Goal: Task Accomplishment & Management: Complete application form

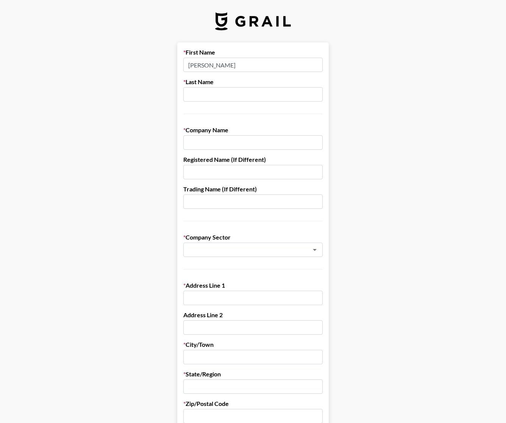
type input "[PERSON_NAME]"
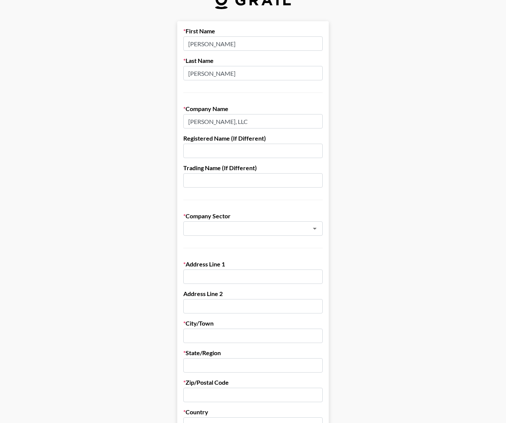
scroll to position [24, 0]
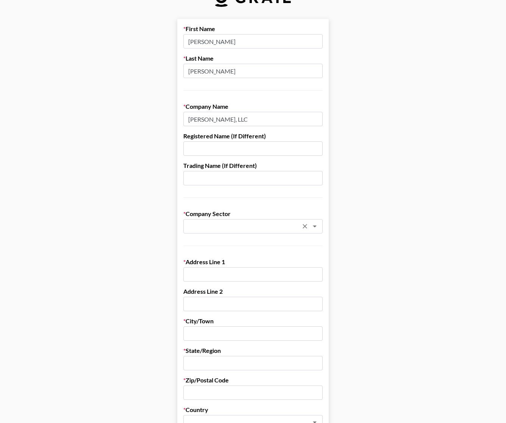
type input "[PERSON_NAME], LLC"
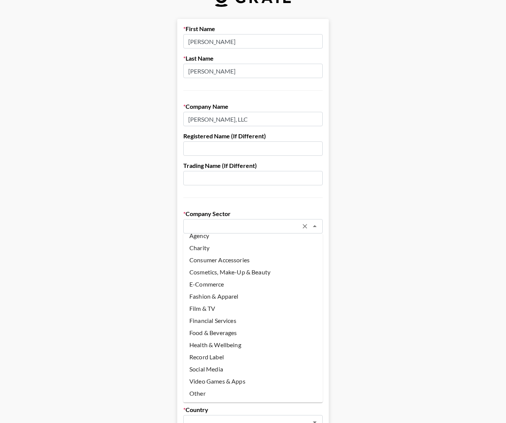
scroll to position [7, 0]
click at [224, 393] on li "Other" at bounding box center [253, 393] width 140 height 12
type input "Other"
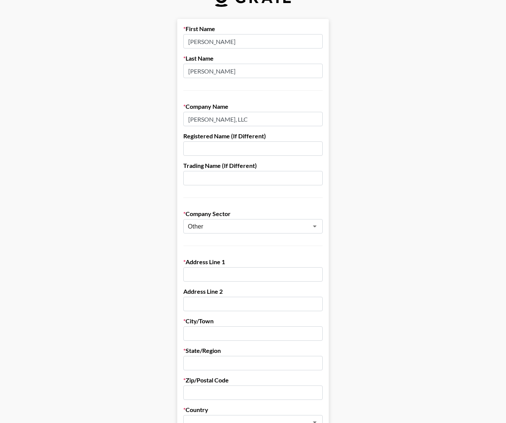
paste input "[STREET_ADDRESS]"
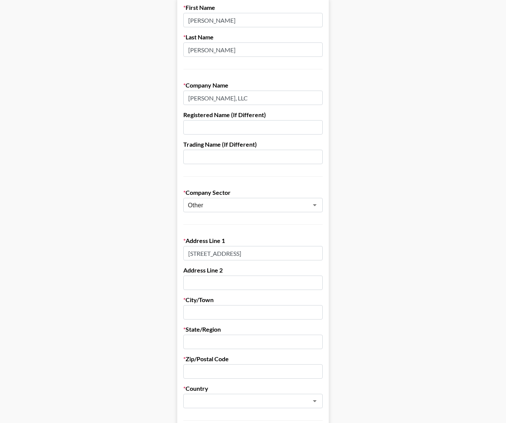
scroll to position [61, 0]
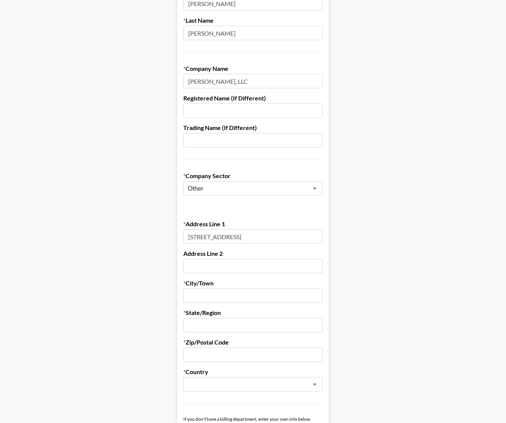
type input "[STREET_ADDRESS]"
paste input "Santa [PERSON_NAME]"
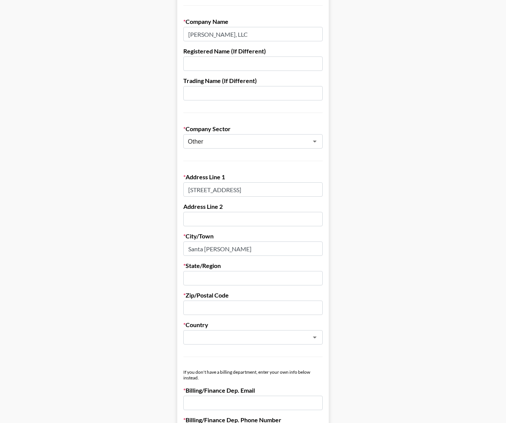
scroll to position [114, 0]
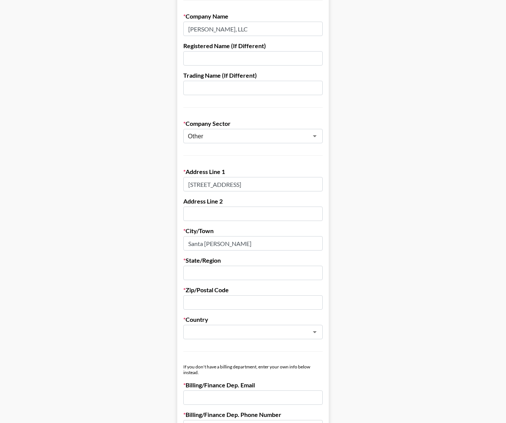
type input "Santa [PERSON_NAME]"
type input "CA"
paste input "92705"
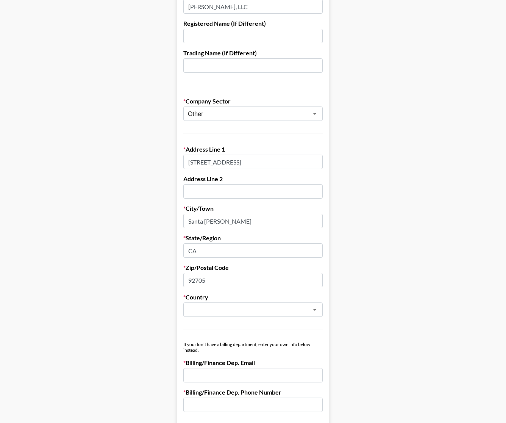
scroll to position [148, 0]
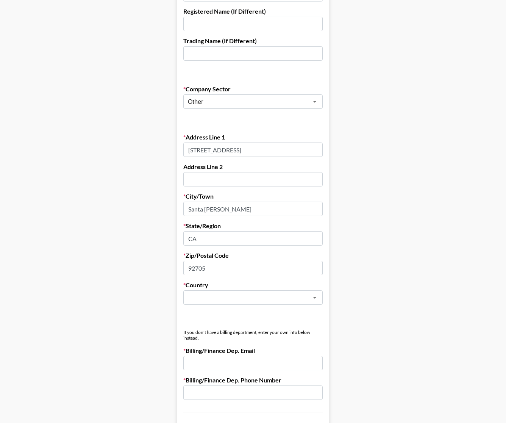
type input "92705"
click at [255, 289] on div "Country ​" at bounding box center [253, 293] width 140 height 24
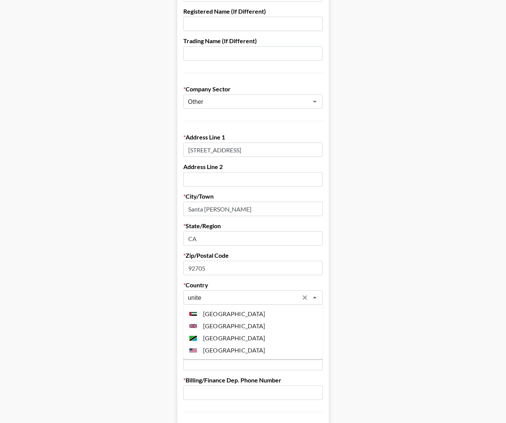
click at [248, 346] on li "[GEOGRAPHIC_DATA]" at bounding box center [253, 350] width 140 height 12
type input "[GEOGRAPHIC_DATA]"
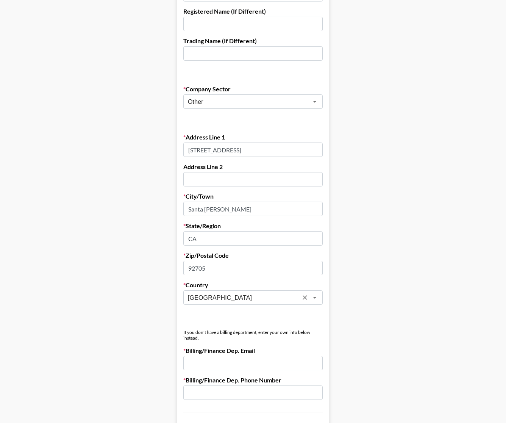
click at [332, 331] on main "First Name [PERSON_NAME] Last Name [PERSON_NAME] Company Name [PERSON_NAME], LL…" at bounding box center [253, 221] width 494 height 655
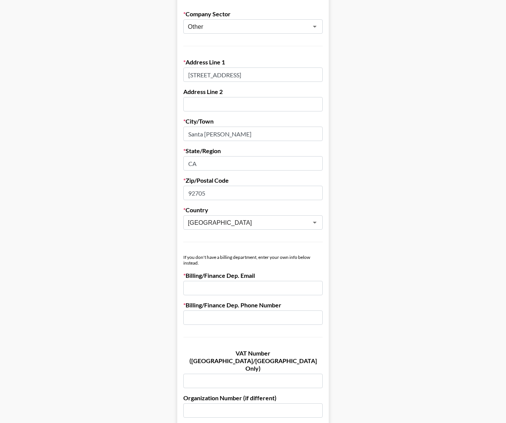
scroll to position [233, 0]
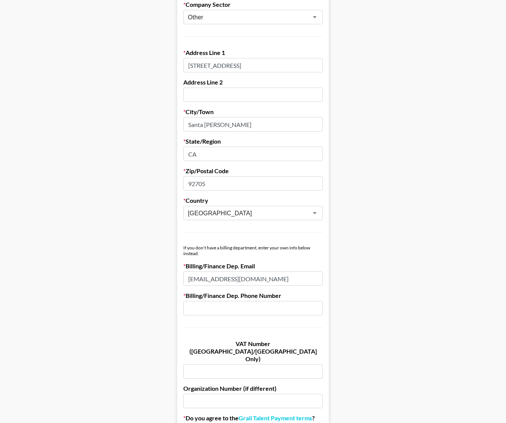
type input "[EMAIL_ADDRESS][DOMAIN_NAME]"
type input "9257850810"
click at [218, 333] on form "First Name [PERSON_NAME] Last Name [PERSON_NAME] Company Name [PERSON_NAME], LL…" at bounding box center [253, 137] width 152 height 655
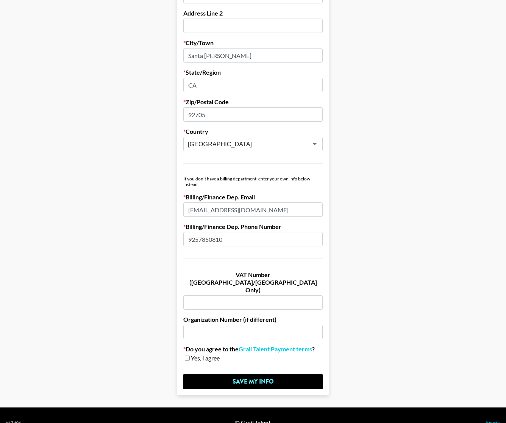
scroll to position [301, 0]
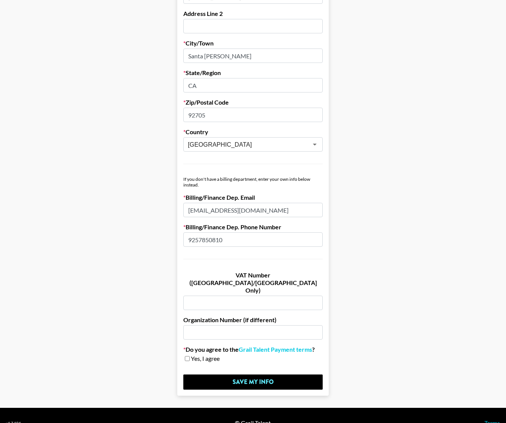
click at [186, 356] on input "checkbox" at bounding box center [187, 358] width 5 height 5
checkbox input "true"
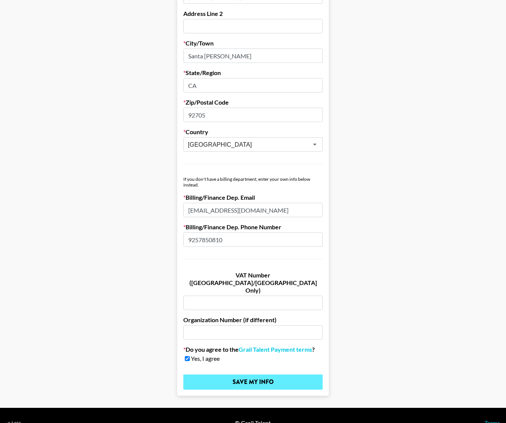
click at [210, 375] on input "Save My Info" at bounding box center [253, 382] width 140 height 15
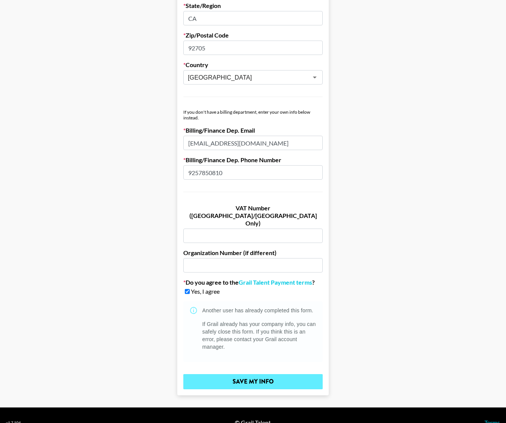
scroll to position [368, 0]
